Goal: Transaction & Acquisition: Purchase product/service

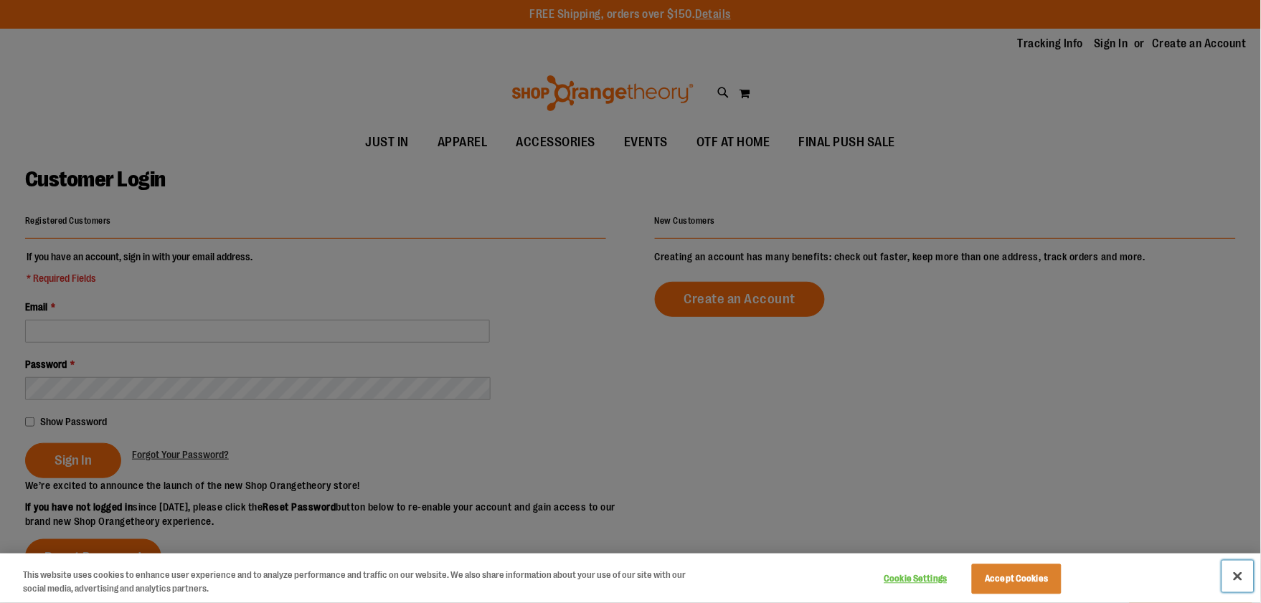
click at [1242, 579] on button "Close" at bounding box center [1238, 577] width 32 height 32
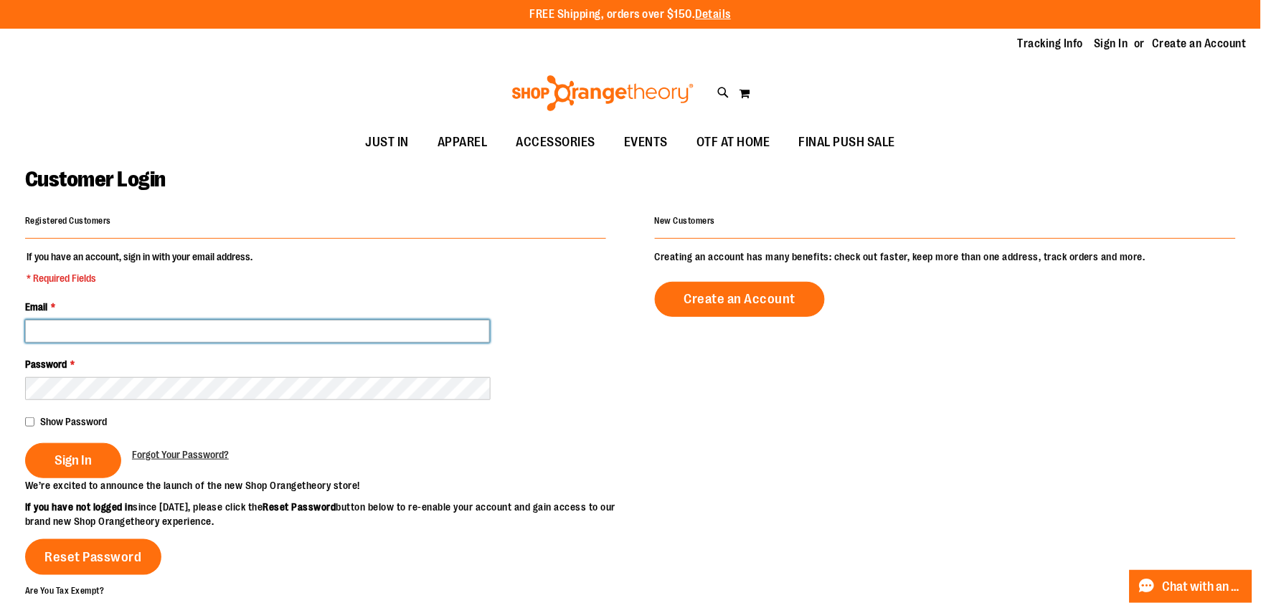
click at [159, 335] on input "Email *" at bounding box center [257, 331] width 465 height 23
type input "**********"
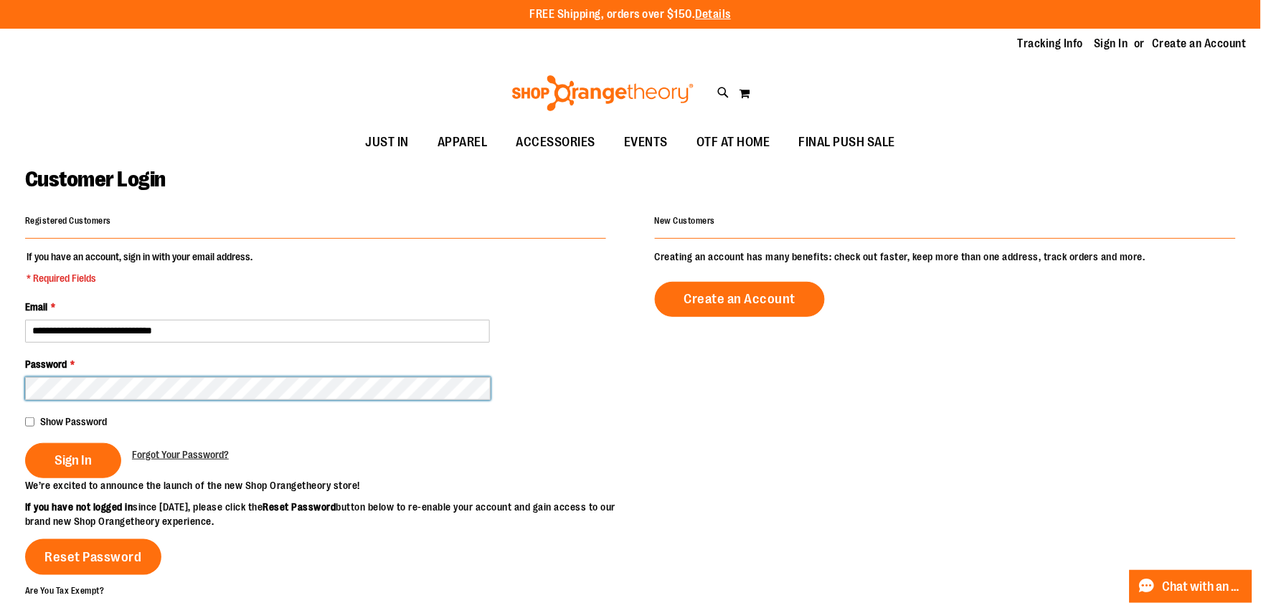
click at [25, 443] on button "Sign In" at bounding box center [73, 460] width 96 height 35
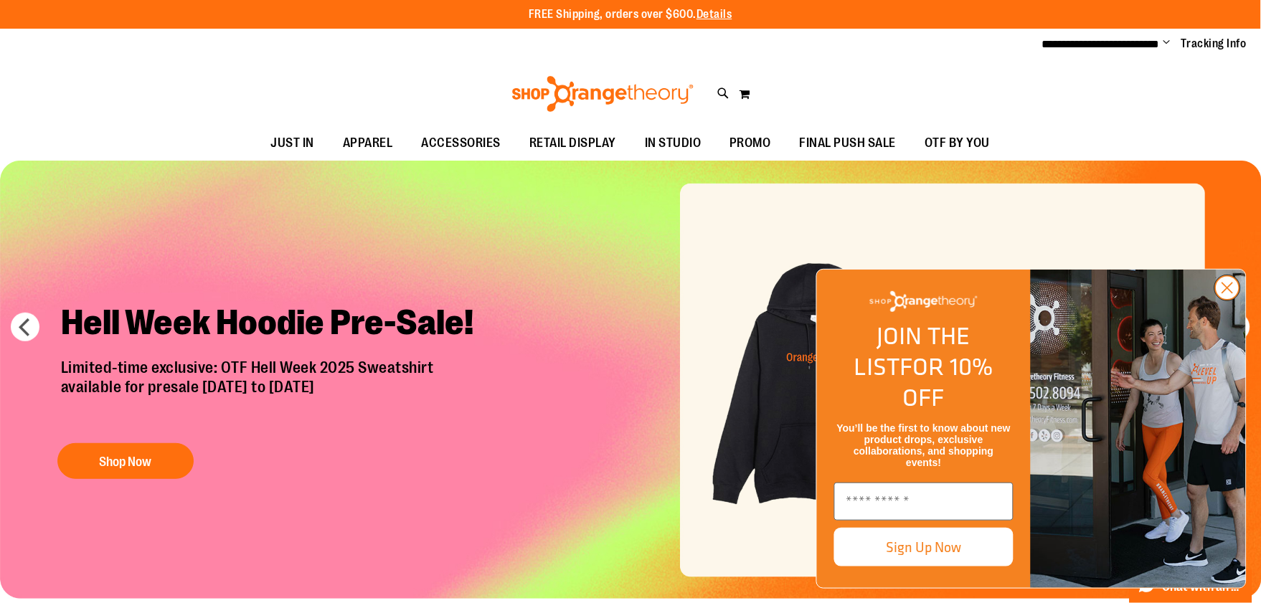
click at [1232, 300] on circle "Close dialog" at bounding box center [1228, 288] width 24 height 24
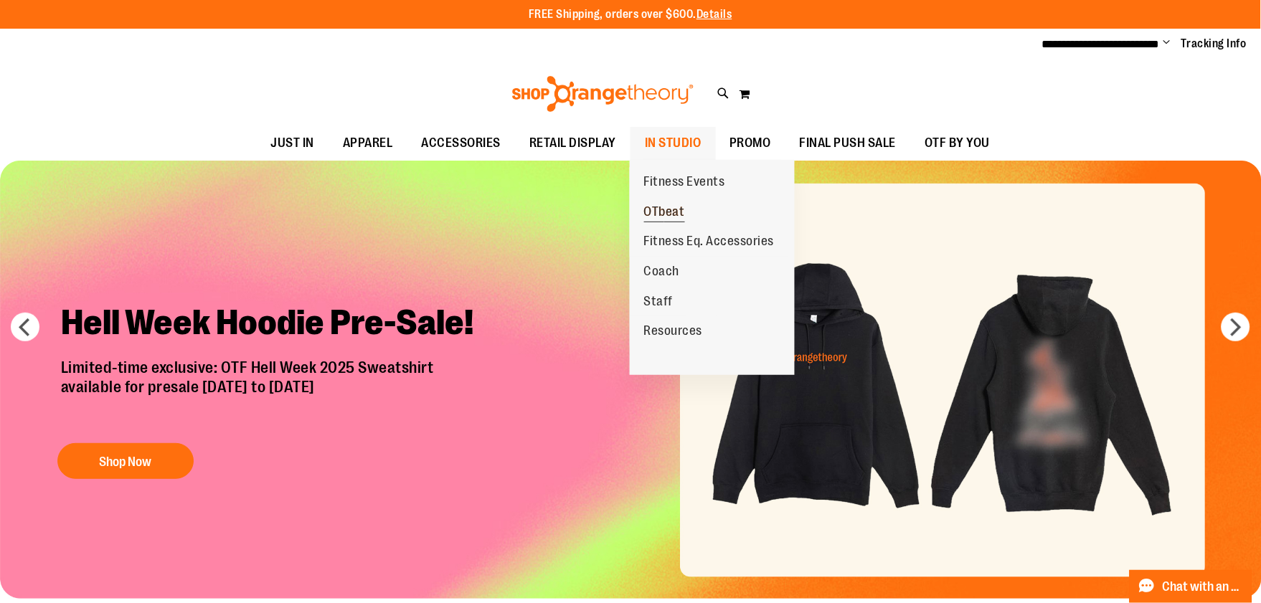
click at [669, 212] on span "OTbeat" at bounding box center [664, 213] width 41 height 18
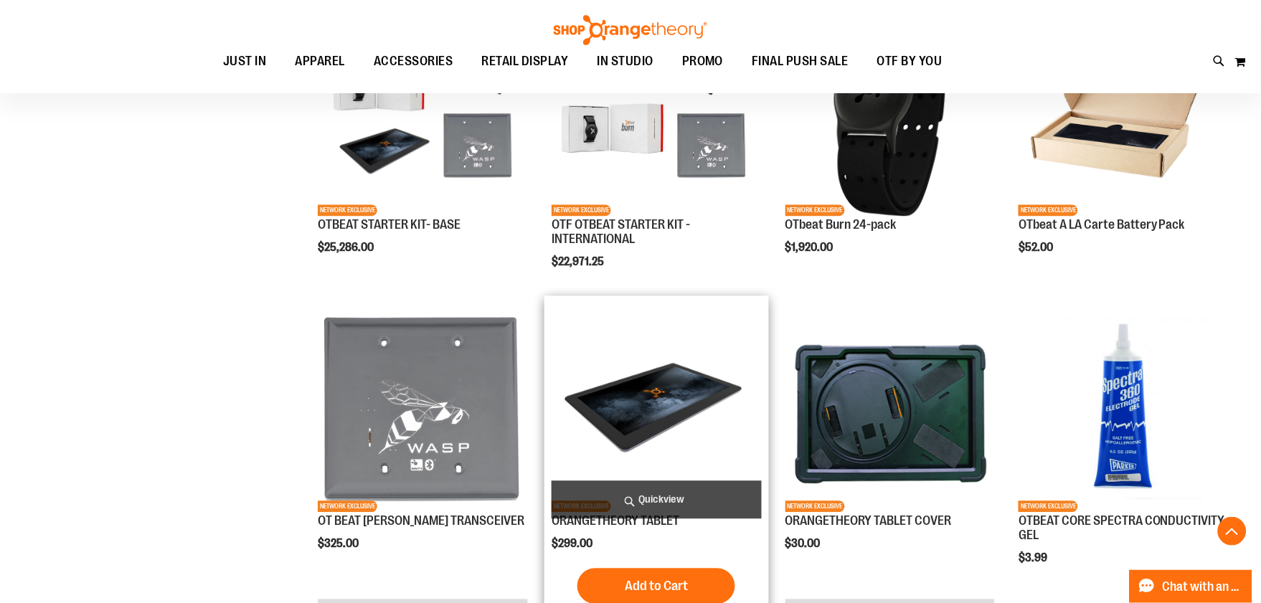
scroll to position [398, 0]
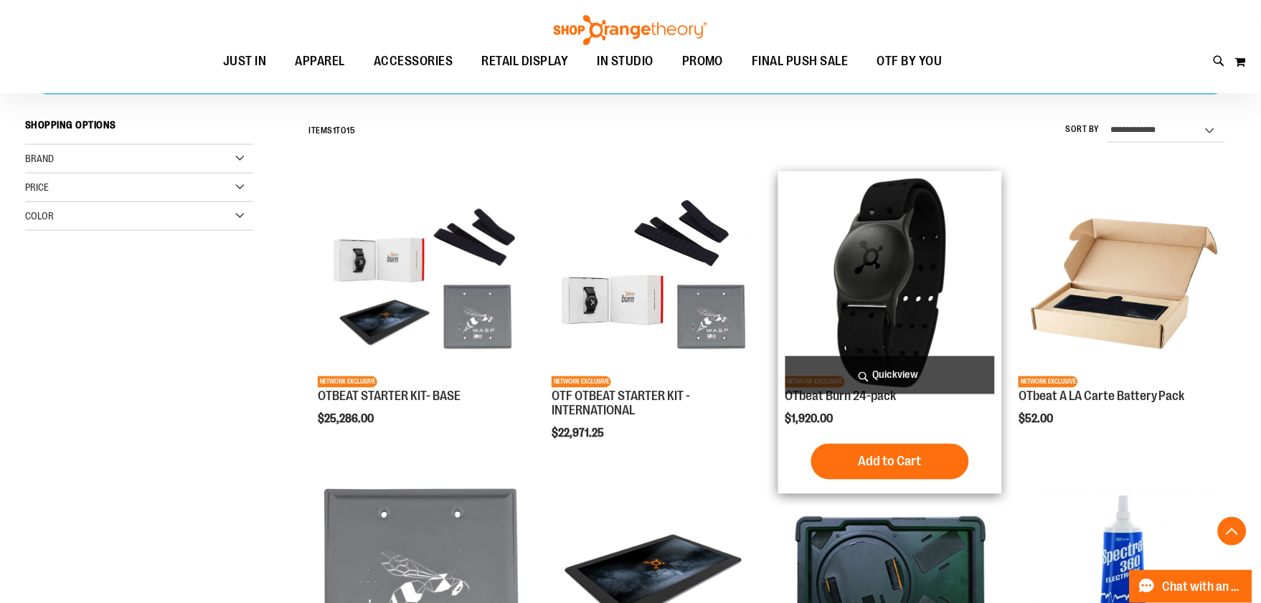
click at [912, 282] on img "product" at bounding box center [891, 284] width 210 height 210
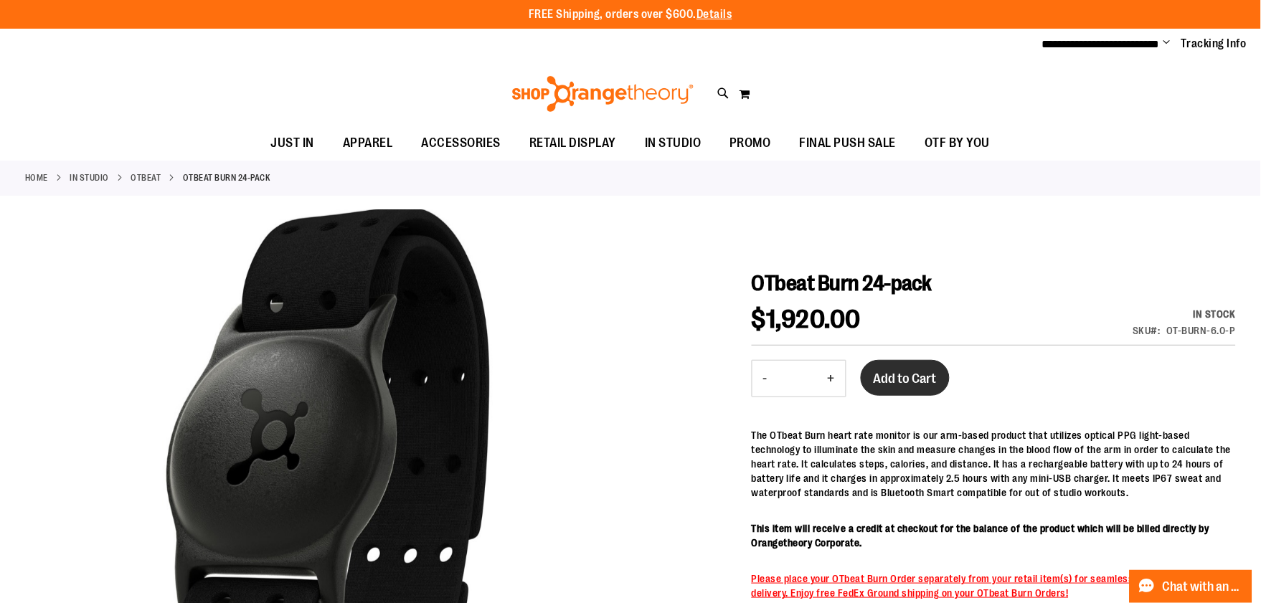
click at [926, 385] on span "Add to Cart" at bounding box center [905, 379] width 63 height 16
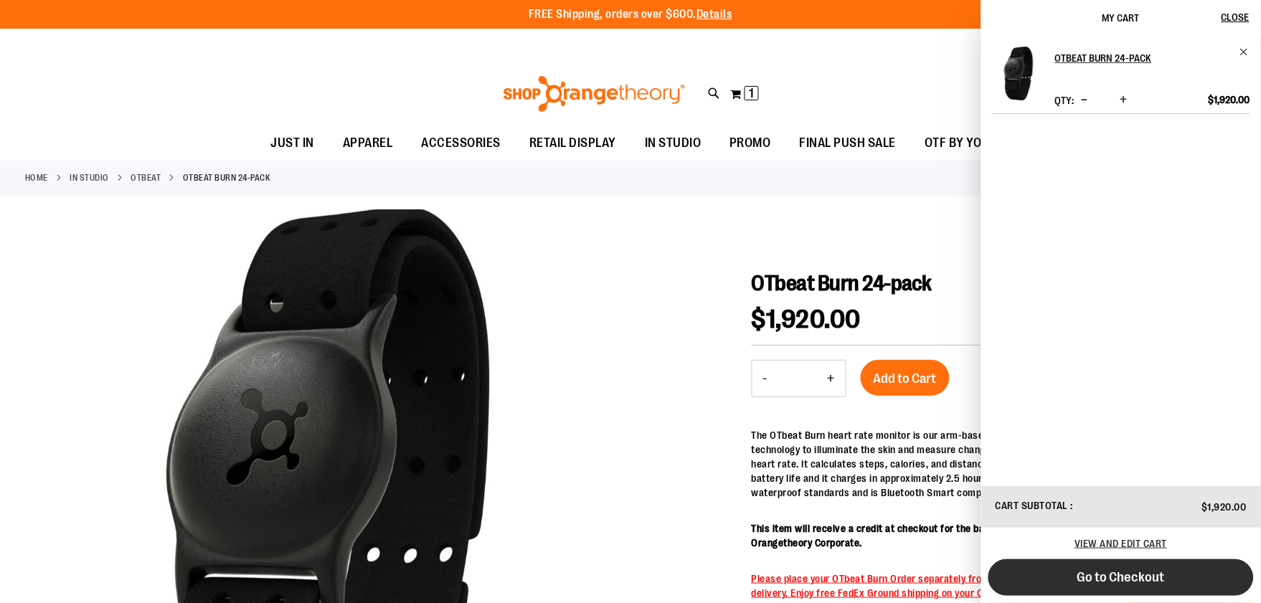
click at [1160, 570] on span "Go to Checkout" at bounding box center [1121, 578] width 88 height 16
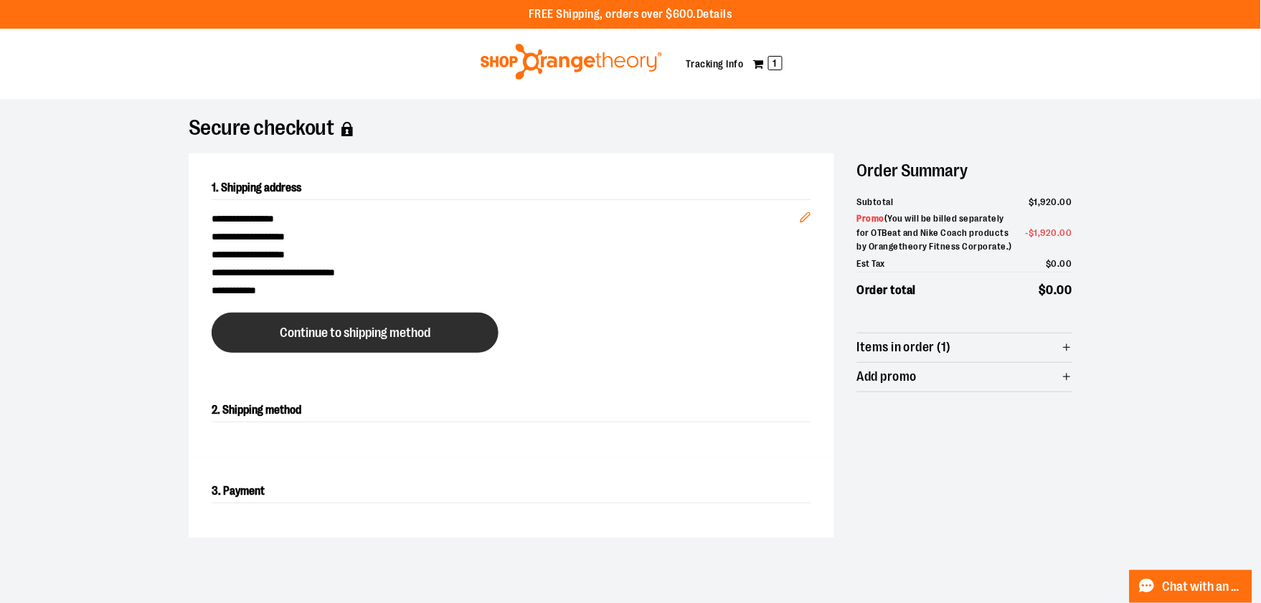
click at [368, 340] on span "Continue to shipping method" at bounding box center [355, 333] width 151 height 14
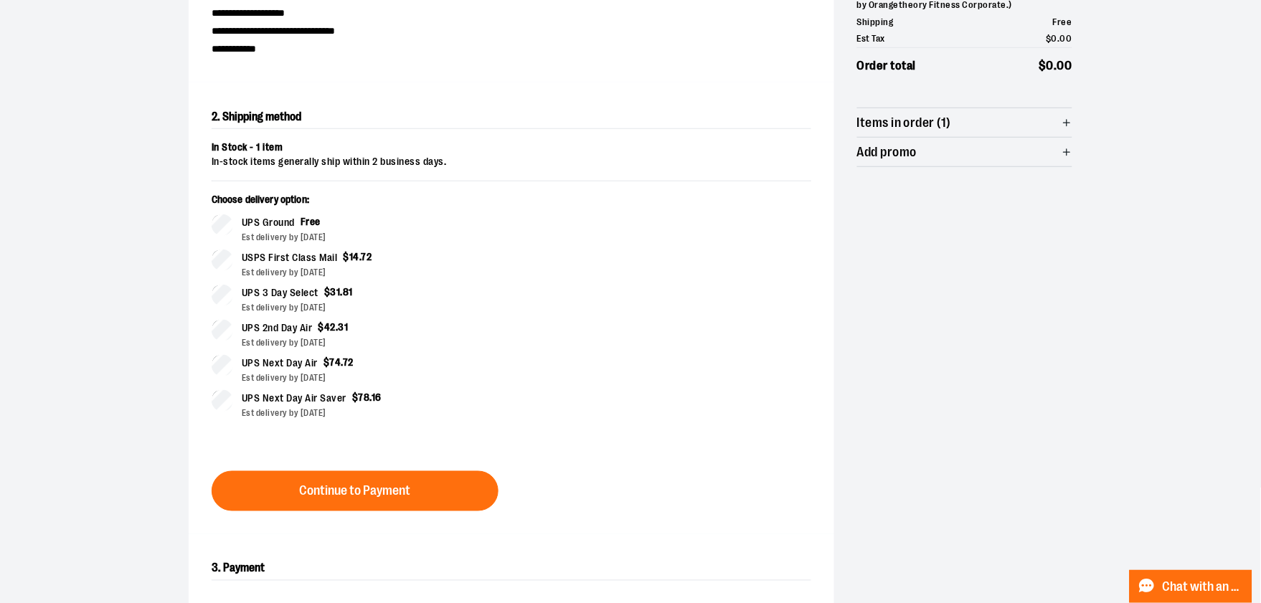
scroll to position [280, 0]
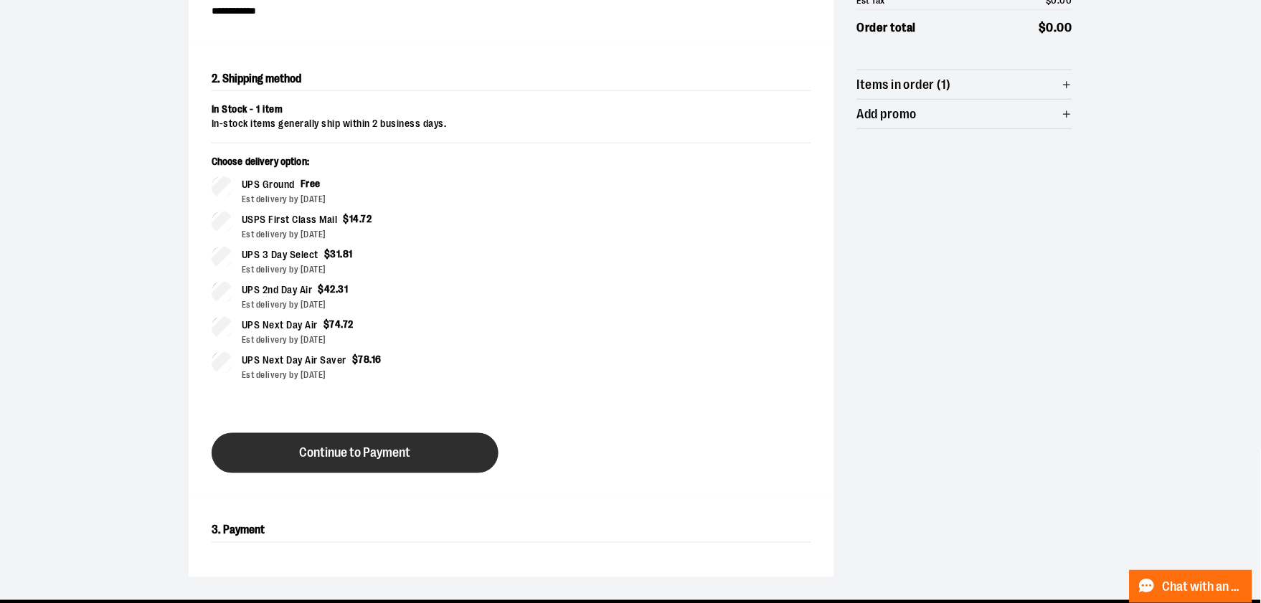
click at [367, 461] on span "Continue to Payment" at bounding box center [355, 454] width 111 height 14
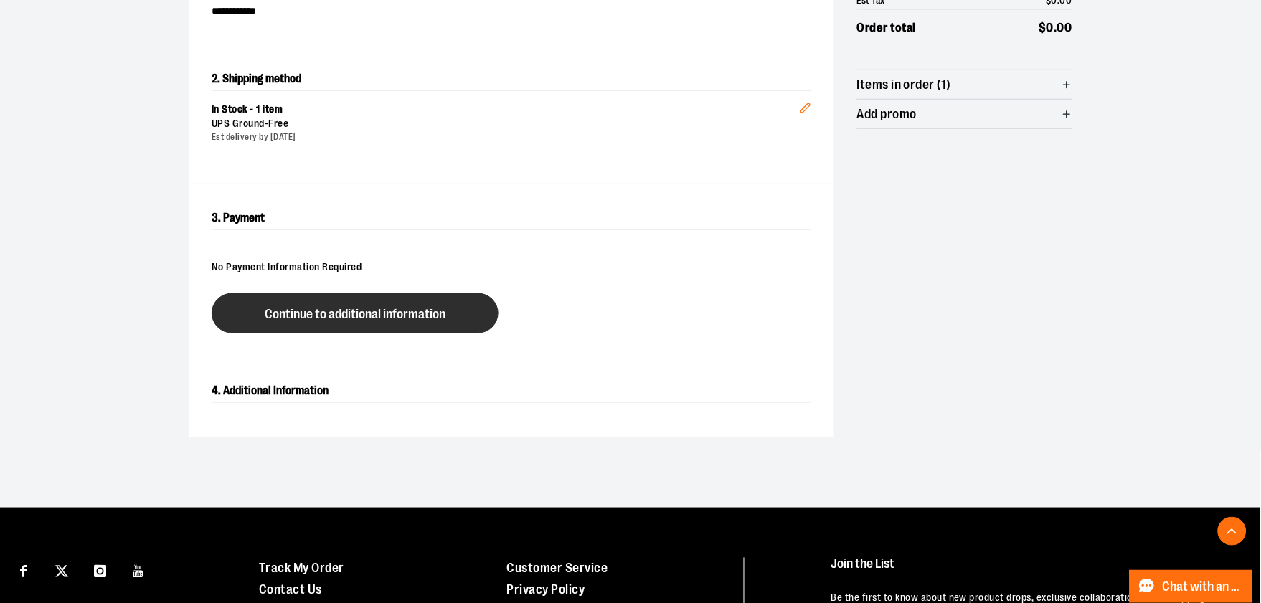
click at [369, 321] on span "Continue to additional information" at bounding box center [355, 315] width 181 height 14
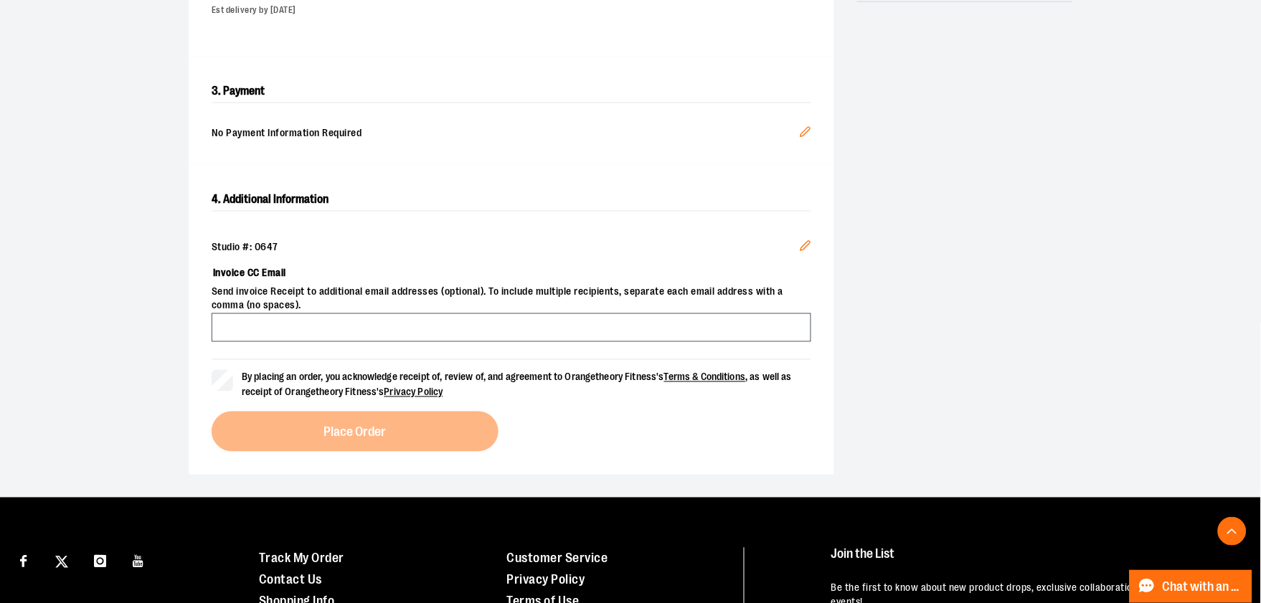
scroll to position [439, 0]
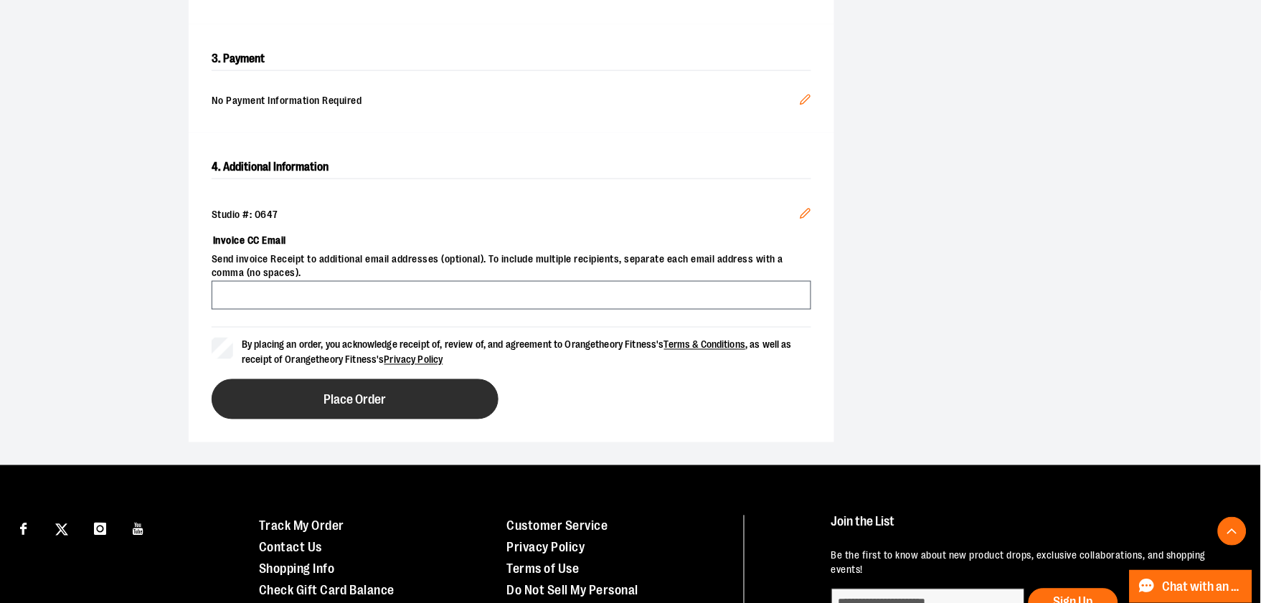
click at [387, 407] on span "Place Order" at bounding box center [355, 401] width 62 height 14
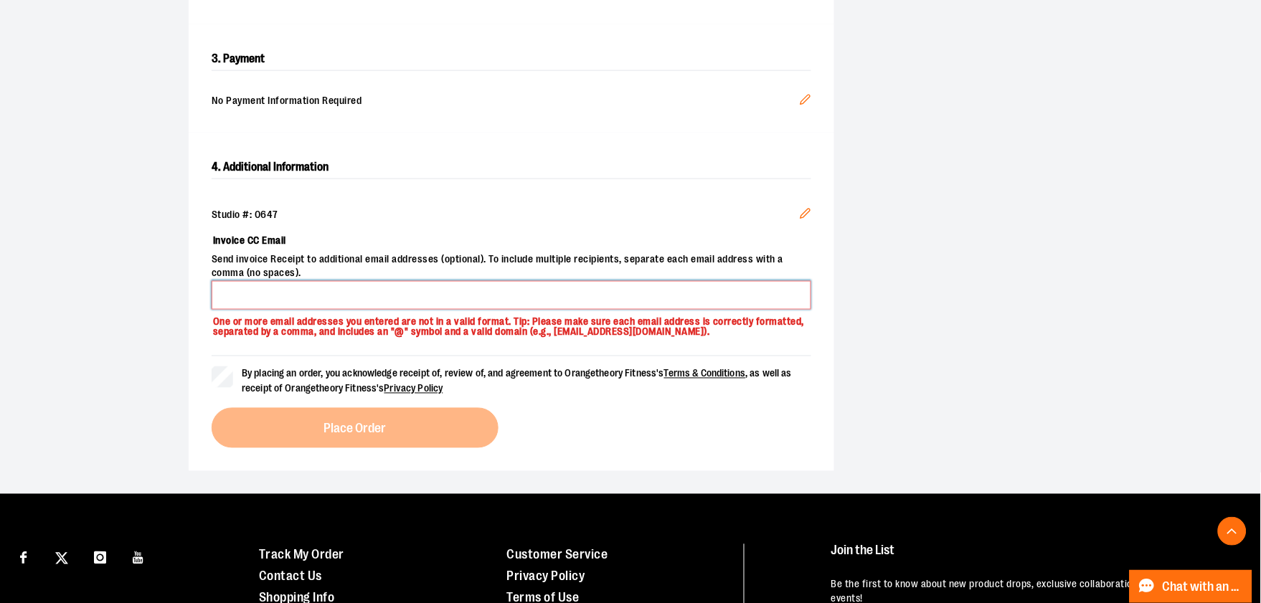
click at [526, 310] on input "Invoice CC Email" at bounding box center [512, 295] width 600 height 29
type input "**********"
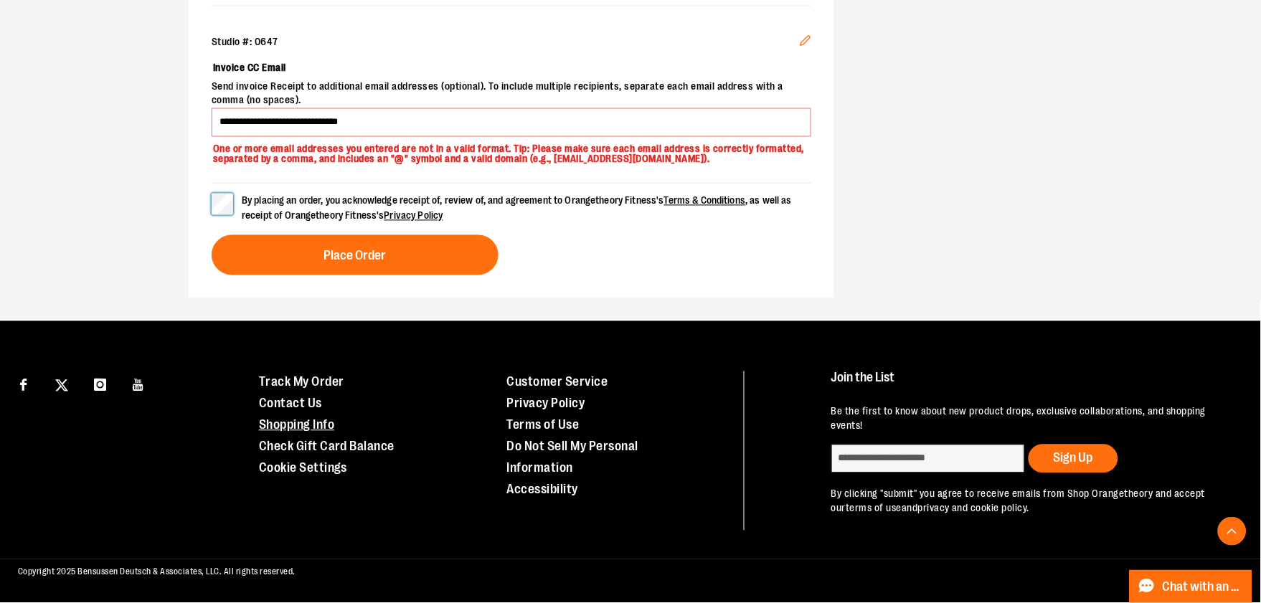
scroll to position [758, 0]
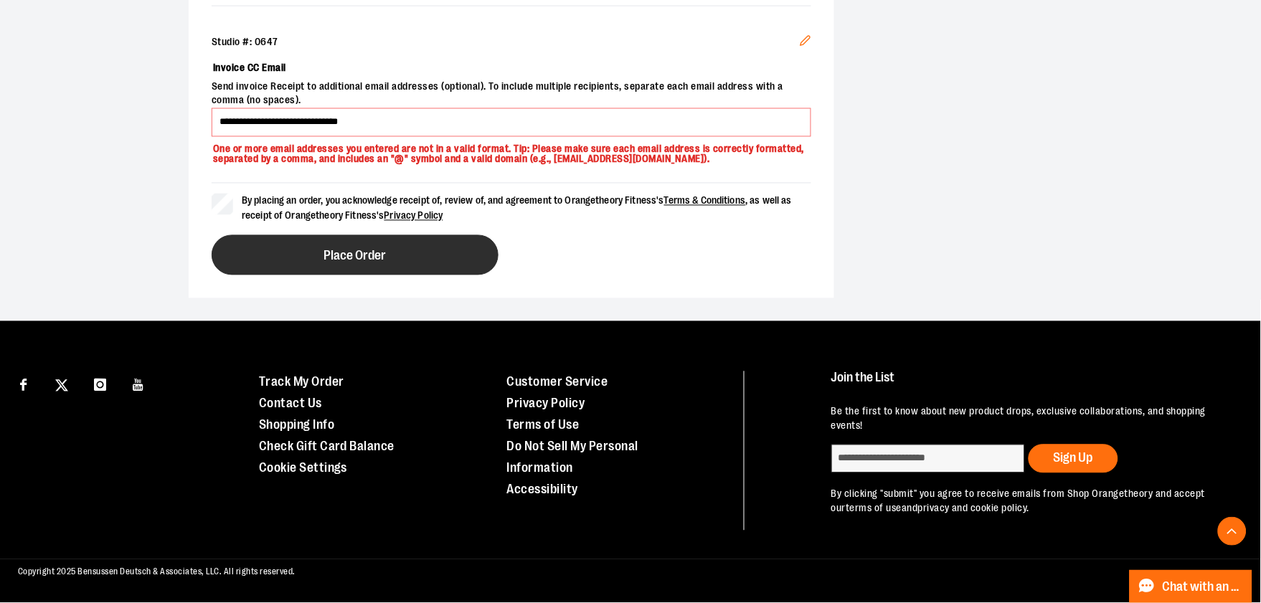
click at [354, 263] on span "Place Order" at bounding box center [355, 257] width 62 height 14
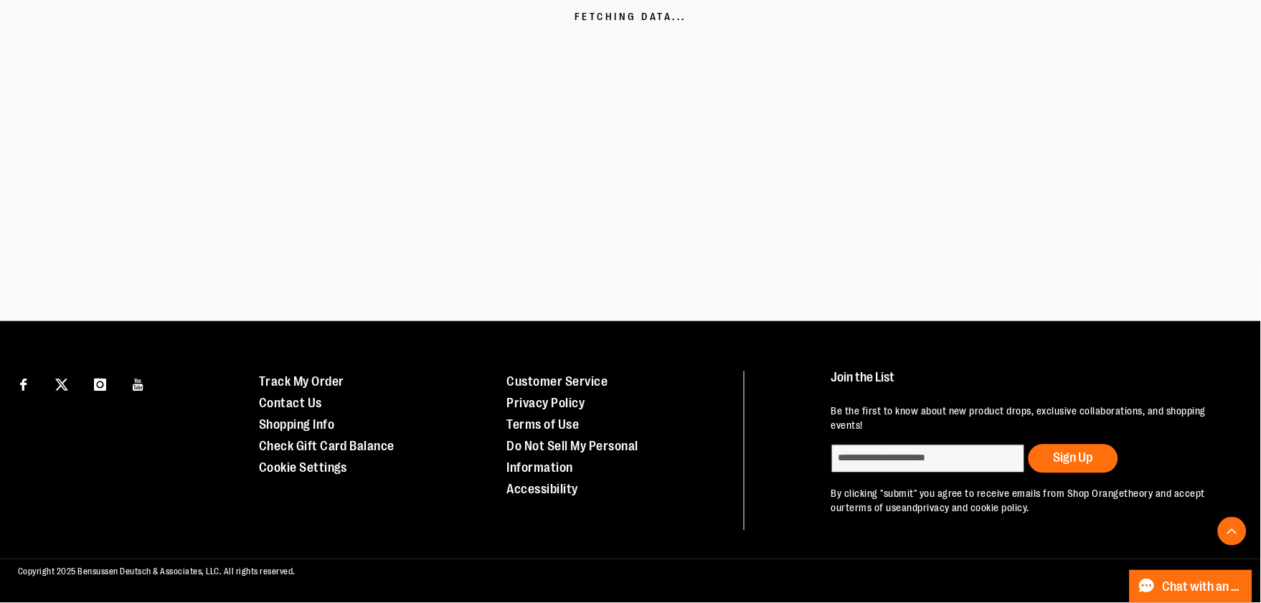
scroll to position [648, 0]
